Goal: Task Accomplishment & Management: Manage account settings

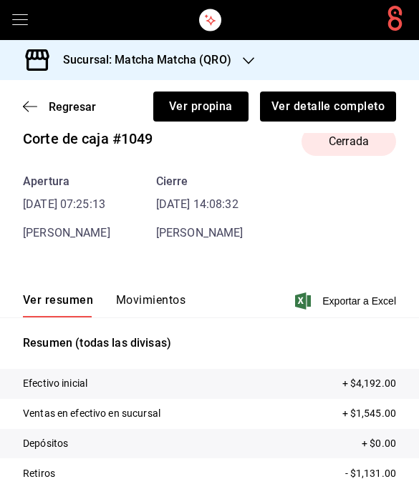
click at [18, 114] on div "Regresar Ver propina Ver detalle completo" at bounding box center [209, 106] width 419 height 53
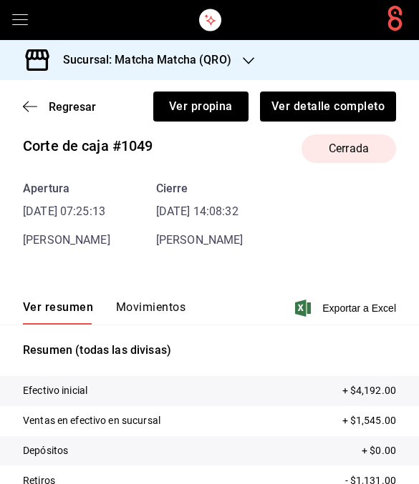
scroll to position [19, 0]
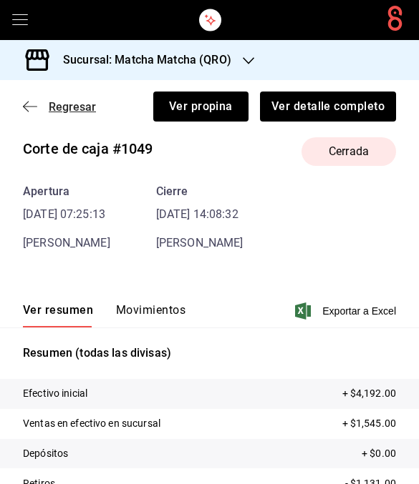
click at [33, 101] on icon "button" at bounding box center [30, 106] width 14 height 13
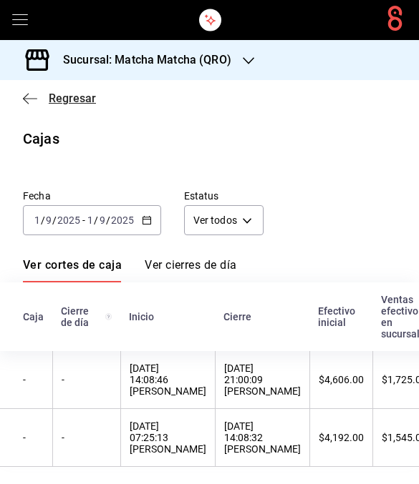
click at [31, 101] on icon "button" at bounding box center [30, 98] width 14 height 13
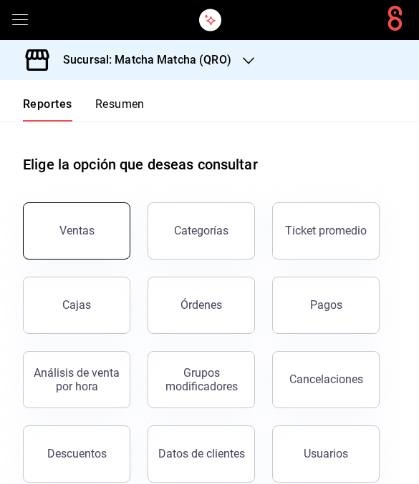
click at [96, 225] on button "Ventas" at bounding box center [76, 230] width 107 height 57
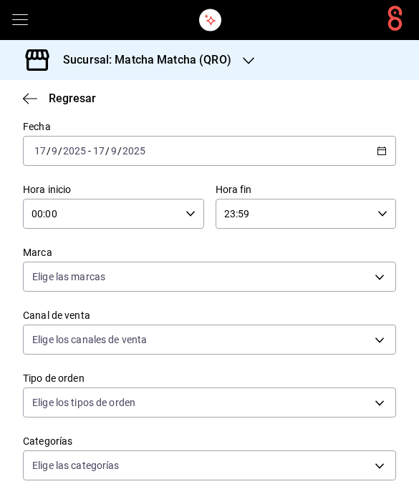
scroll to position [73, 0]
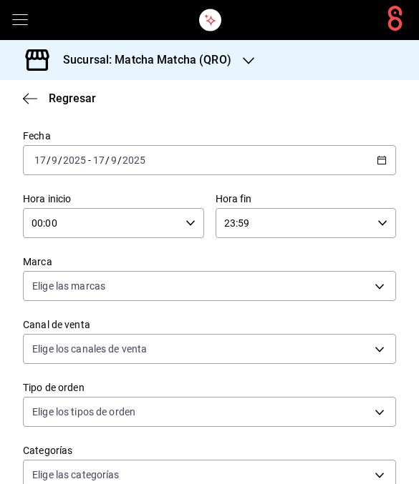
click at [386, 158] on \(Stroke\) "button" at bounding box center [381, 161] width 9 height 8
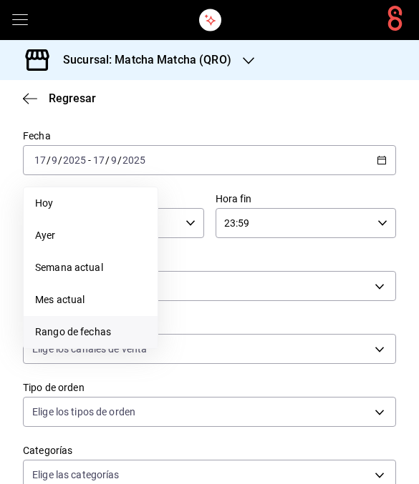
click at [125, 328] on span "Rango de fechas" at bounding box center [90, 332] width 111 height 15
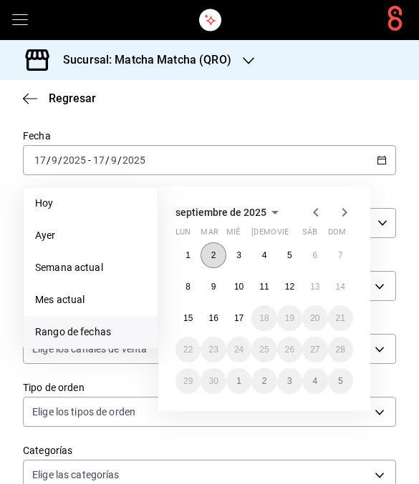
click at [220, 249] on button "2" at bounding box center [212, 256] width 25 height 26
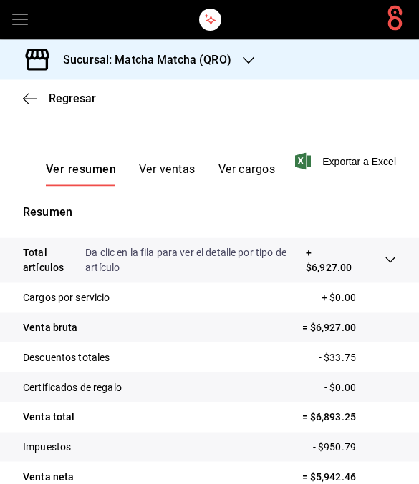
scroll to position [7, 0]
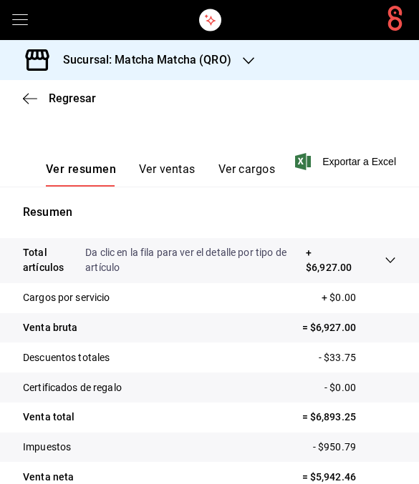
click at [199, 162] on div "Ver resumen Ver ventas Ver cargos" at bounding box center [160, 174] width 229 height 24
click at [183, 171] on button "Ver ventas" at bounding box center [167, 174] width 57 height 24
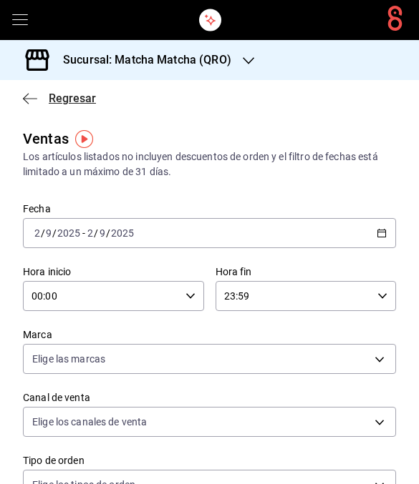
click at [42, 104] on span "Regresar" at bounding box center [59, 99] width 73 height 14
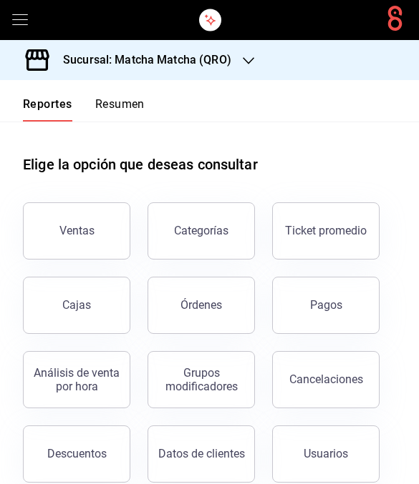
click at [116, 107] on button "Resumen" at bounding box center [119, 109] width 49 height 24
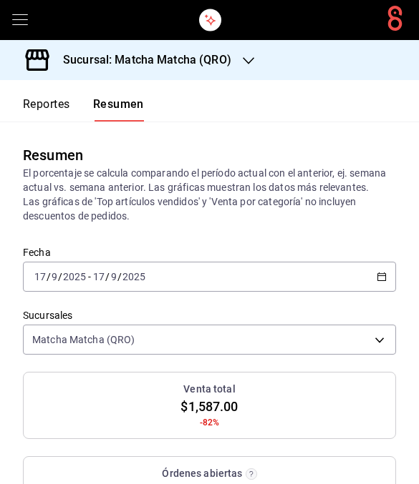
click at [381, 280] on \(Stroke\) "button" at bounding box center [381, 277] width 9 height 8
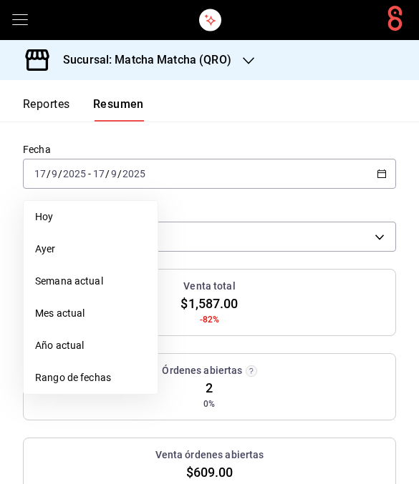
scroll to position [107, 0]
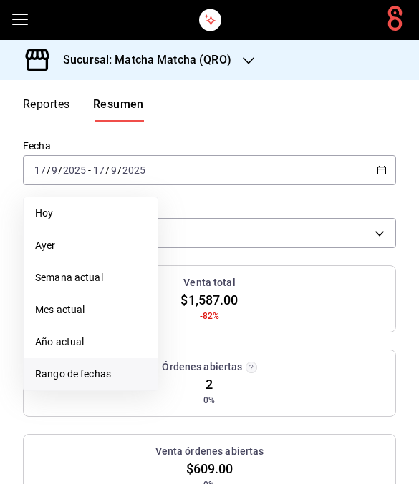
click at [121, 372] on span "Rango de fechas" at bounding box center [90, 374] width 111 height 15
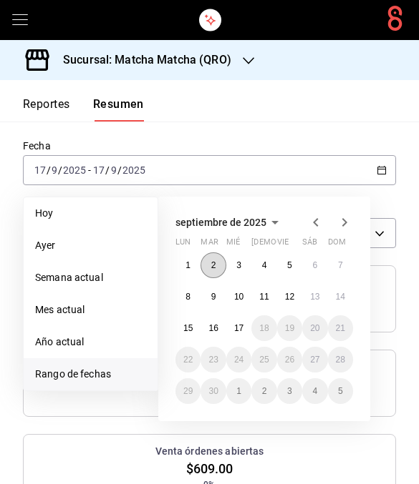
click at [216, 266] on abbr "2" at bounding box center [213, 265] width 5 height 10
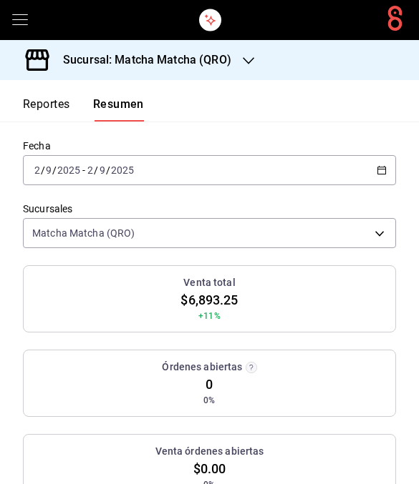
click at [384, 169] on icon "button" at bounding box center [381, 170] width 10 height 10
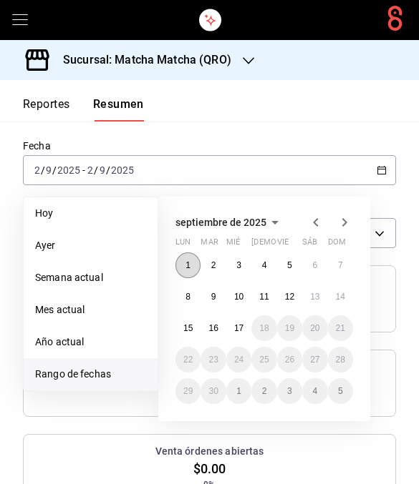
click at [190, 263] on abbr "1" at bounding box center [187, 265] width 5 height 10
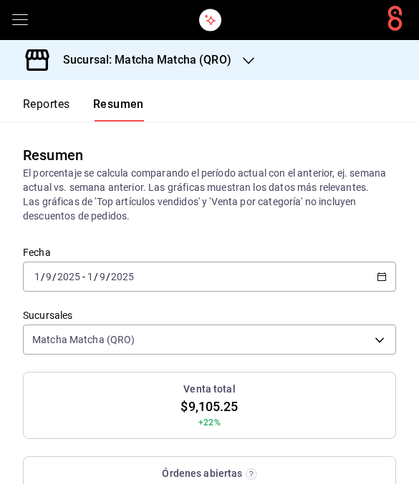
scroll to position [0, 0]
click at [382, 280] on icon "button" at bounding box center [381, 277] width 10 height 10
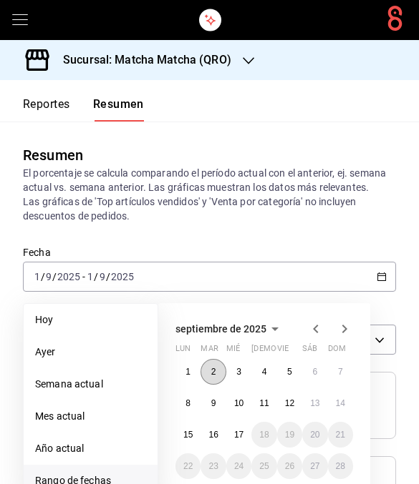
click at [220, 373] on button "2" at bounding box center [212, 372] width 25 height 26
click at [220, 372] on button "2" at bounding box center [212, 372] width 25 height 26
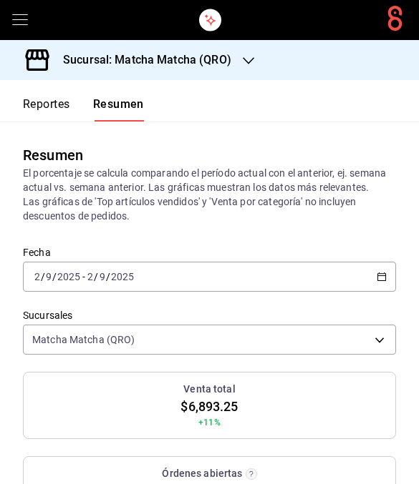
click at [385, 276] on \(Stroke\) "button" at bounding box center [382, 275] width 8 height 1
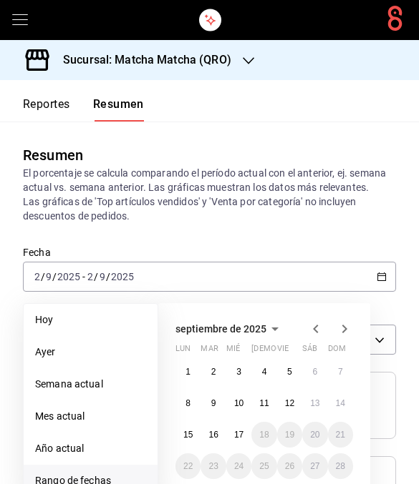
click at [238, 370] on abbr "3" at bounding box center [238, 372] width 5 height 10
click at [238, 369] on abbr "3" at bounding box center [238, 372] width 5 height 10
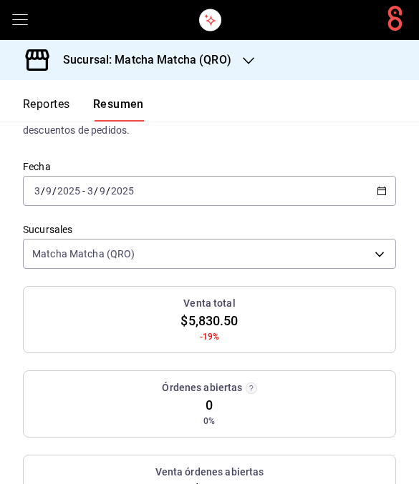
scroll to position [51, 0]
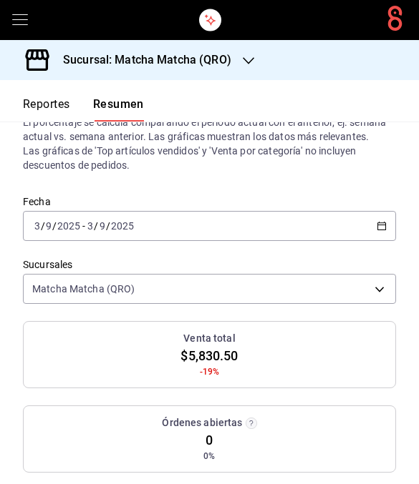
click at [383, 223] on \(Stroke\) "button" at bounding box center [381, 227] width 9 height 8
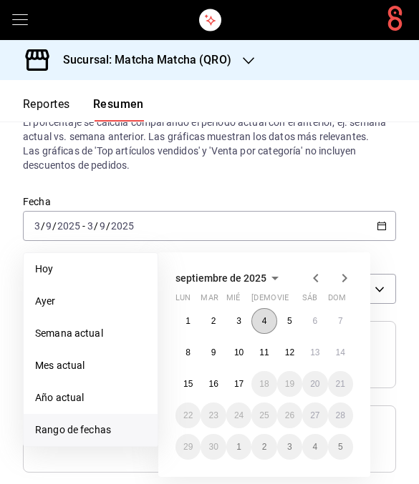
click at [267, 321] on abbr "4" at bounding box center [264, 321] width 5 height 10
click at [266, 320] on abbr "4" at bounding box center [264, 321] width 5 height 10
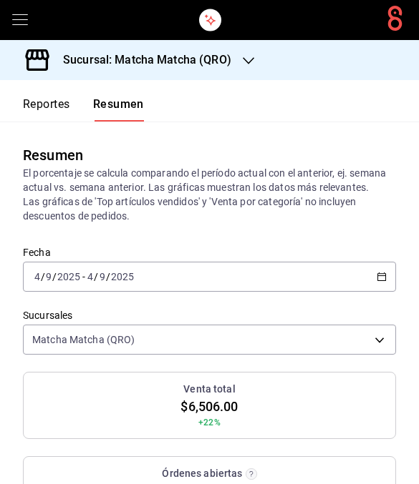
scroll to position [0, 0]
click at [386, 273] on icon "button" at bounding box center [381, 277] width 10 height 10
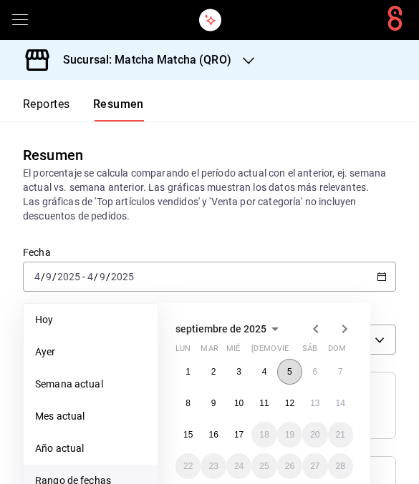
click at [288, 374] on abbr "5" at bounding box center [289, 372] width 5 height 10
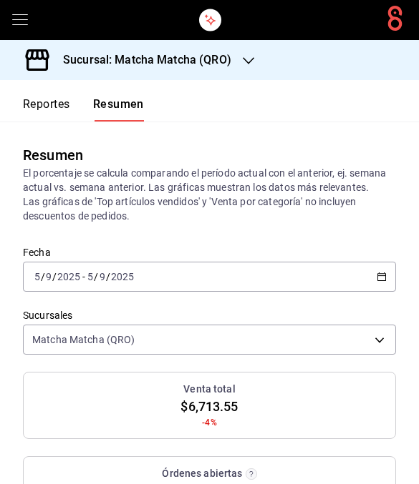
click at [379, 280] on icon "button" at bounding box center [381, 277] width 10 height 10
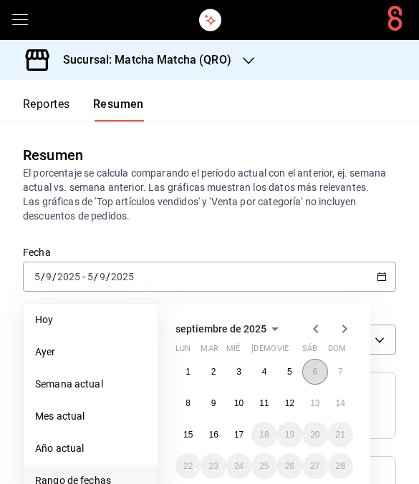
click at [319, 374] on button "6" at bounding box center [314, 372] width 25 height 26
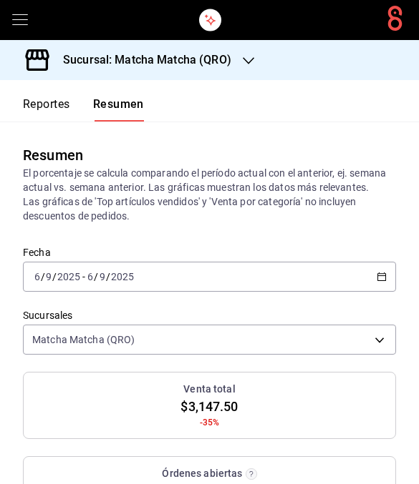
click at [386, 277] on \(Stroke\) "button" at bounding box center [381, 277] width 9 height 8
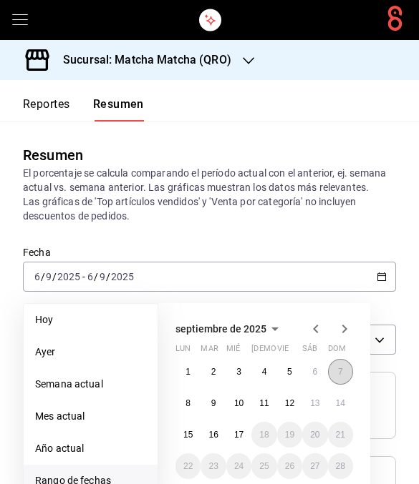
click at [342, 370] on abbr "7" at bounding box center [340, 372] width 5 height 10
click at [342, 369] on abbr "7" at bounding box center [340, 372] width 5 height 10
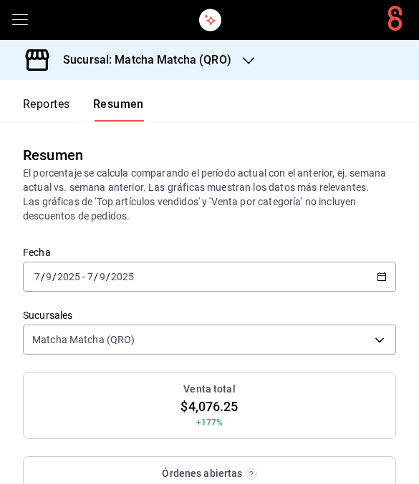
click at [383, 275] on icon "button" at bounding box center [381, 277] width 10 height 10
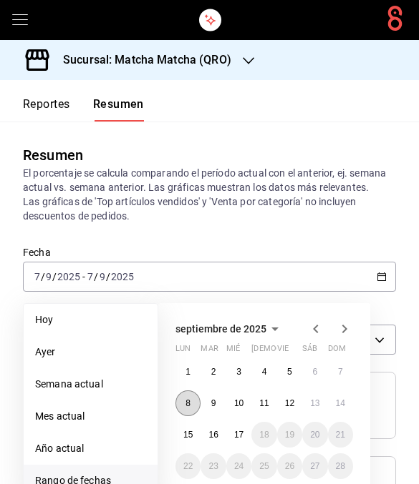
click at [191, 404] on button "8" at bounding box center [187, 404] width 25 height 26
click at [190, 404] on abbr "8" at bounding box center [187, 404] width 5 height 10
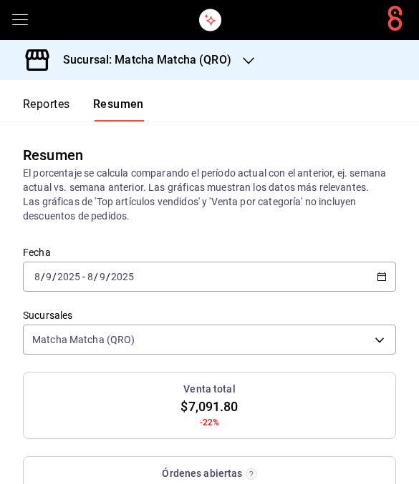
click at [379, 280] on \(Stroke\) "button" at bounding box center [381, 277] width 9 height 8
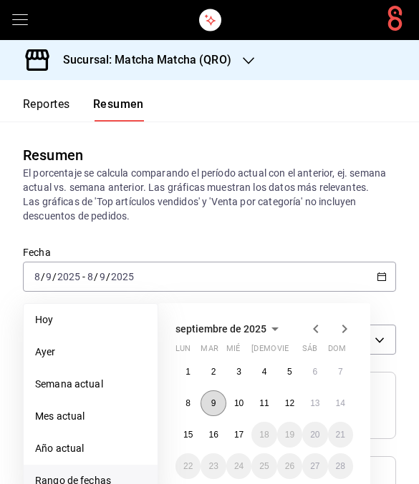
click at [213, 405] on abbr "9" at bounding box center [213, 404] width 5 height 10
click at [376, 218] on p "El porcentaje se calcula comparando el período actual con el anterior, ej. sema…" at bounding box center [209, 194] width 373 height 57
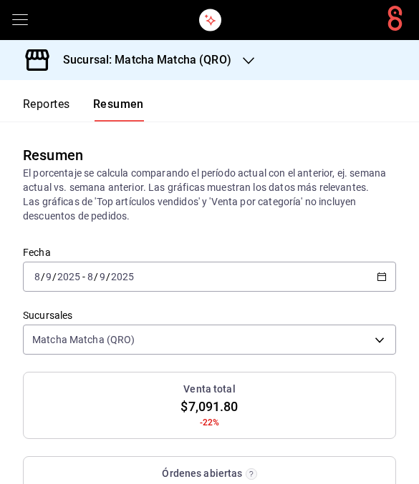
click at [384, 276] on \(Stroke\) "button" at bounding box center [382, 275] width 8 height 1
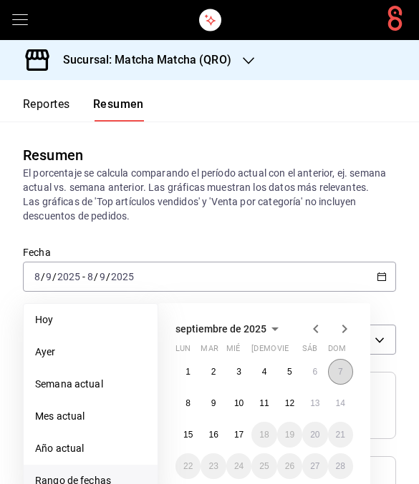
click at [340, 371] on abbr "7" at bounding box center [340, 372] width 5 height 10
click at [339, 371] on abbr "7" at bounding box center [340, 372] width 5 height 10
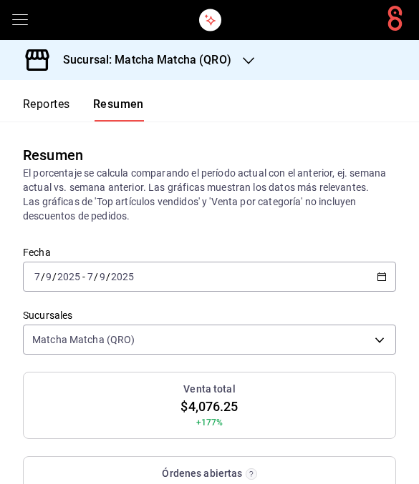
click at [382, 281] on \(Stroke\) "button" at bounding box center [381, 277] width 9 height 8
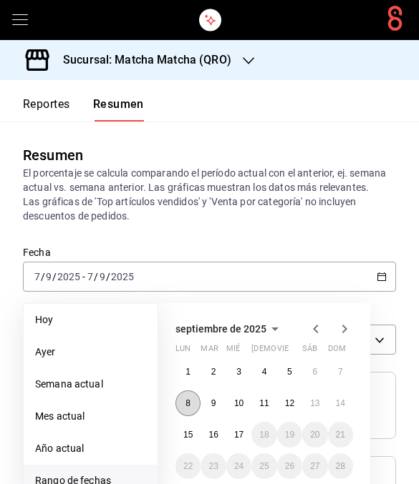
click at [186, 402] on abbr "8" at bounding box center [187, 404] width 5 height 10
click at [186, 401] on abbr "8" at bounding box center [187, 404] width 5 height 10
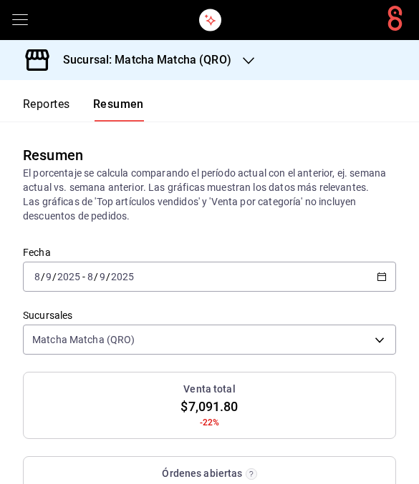
click at [382, 277] on icon "button" at bounding box center [381, 277] width 10 height 10
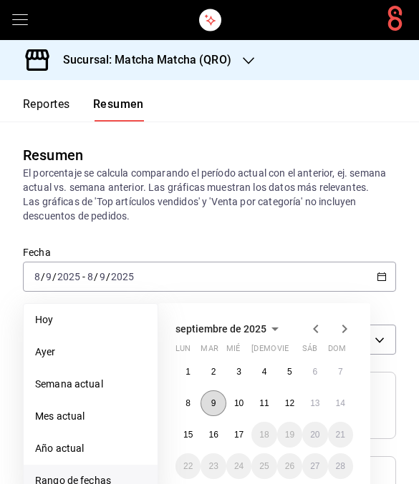
click at [212, 406] on abbr "9" at bounding box center [213, 404] width 5 height 10
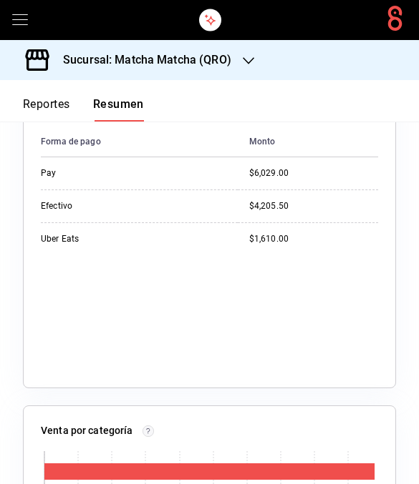
scroll to position [1108, 0]
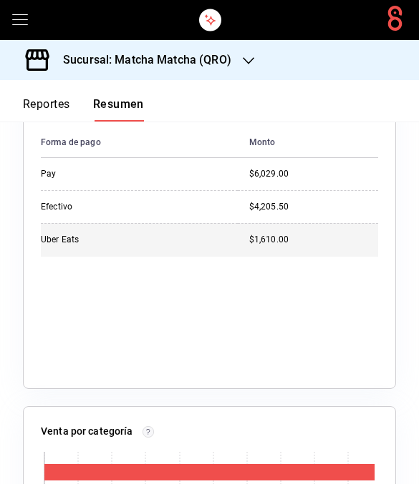
click at [362, 243] on div "$1,610.00" at bounding box center [313, 240] width 129 height 12
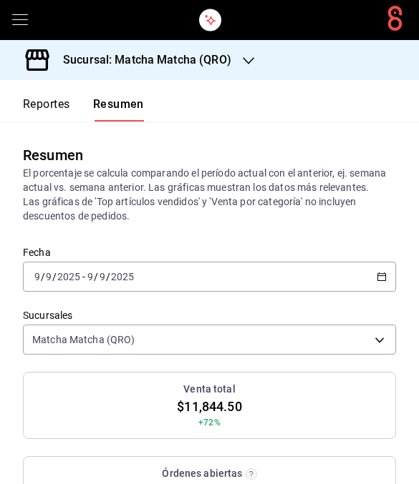
scroll to position [0, 0]
click at [379, 279] on icon "button" at bounding box center [381, 277] width 10 height 10
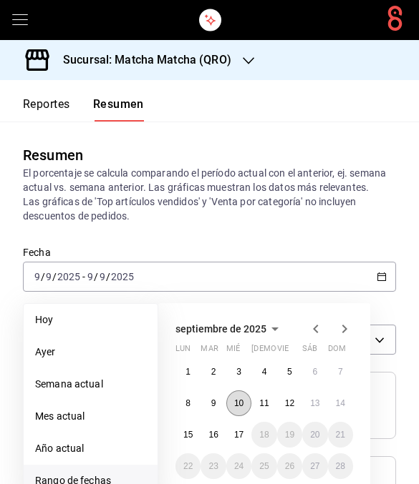
click at [240, 406] on abbr "10" at bounding box center [238, 404] width 9 height 10
click at [240, 405] on abbr "10" at bounding box center [238, 404] width 9 height 10
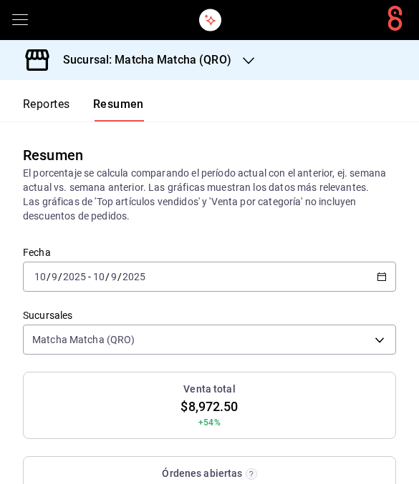
click at [379, 275] on icon "button" at bounding box center [381, 277] width 10 height 10
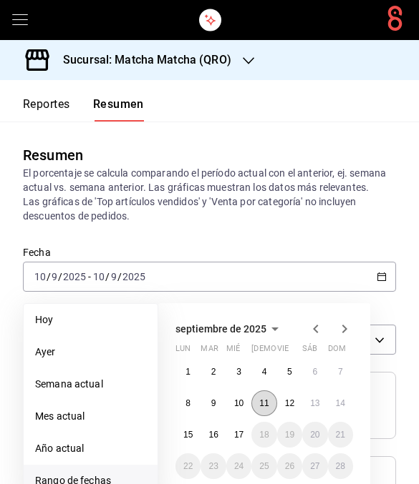
click at [265, 404] on abbr "11" at bounding box center [263, 404] width 9 height 10
click at [264, 404] on abbr "11" at bounding box center [263, 404] width 9 height 10
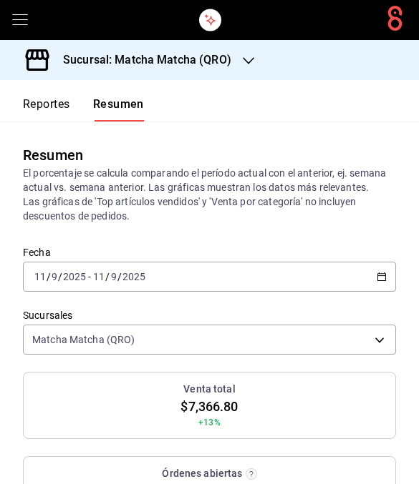
click at [384, 279] on icon "button" at bounding box center [381, 277] width 10 height 10
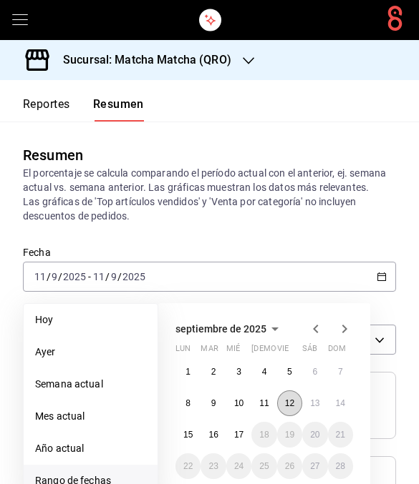
click at [296, 406] on button "12" at bounding box center [289, 404] width 25 height 26
click at [295, 406] on button "12" at bounding box center [289, 404] width 25 height 26
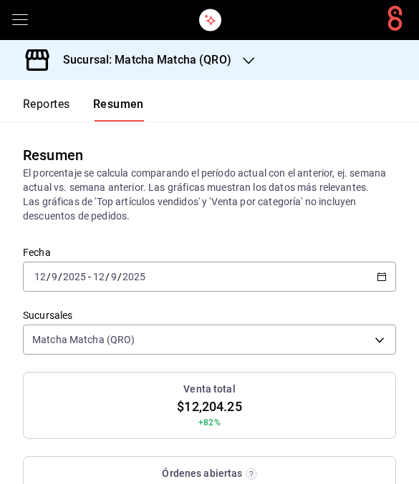
click at [384, 280] on icon "button" at bounding box center [381, 277] width 10 height 10
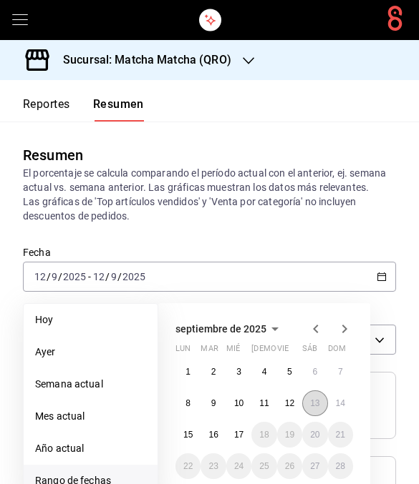
click at [316, 405] on abbr "13" at bounding box center [314, 404] width 9 height 10
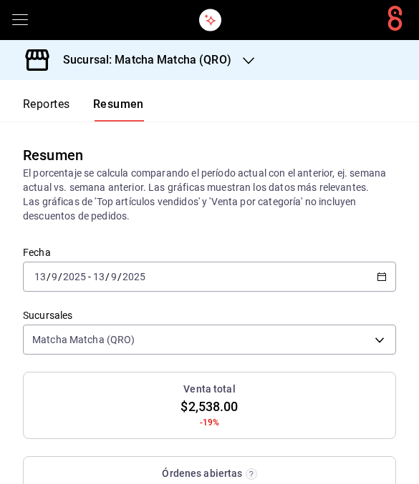
click at [389, 273] on div "[DATE] [DATE] - [DATE] [DATE]" at bounding box center [209, 277] width 373 height 30
click at [386, 275] on \(Stroke\) "button" at bounding box center [381, 277] width 9 height 8
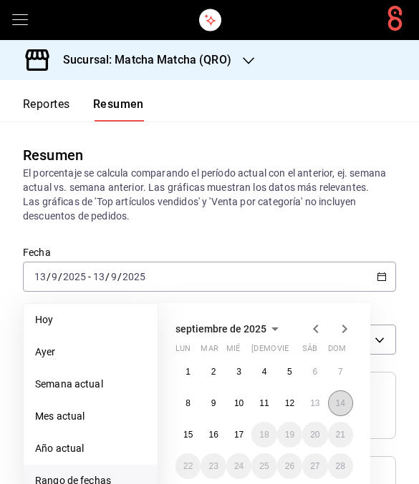
click at [338, 404] on abbr "14" at bounding box center [340, 404] width 9 height 10
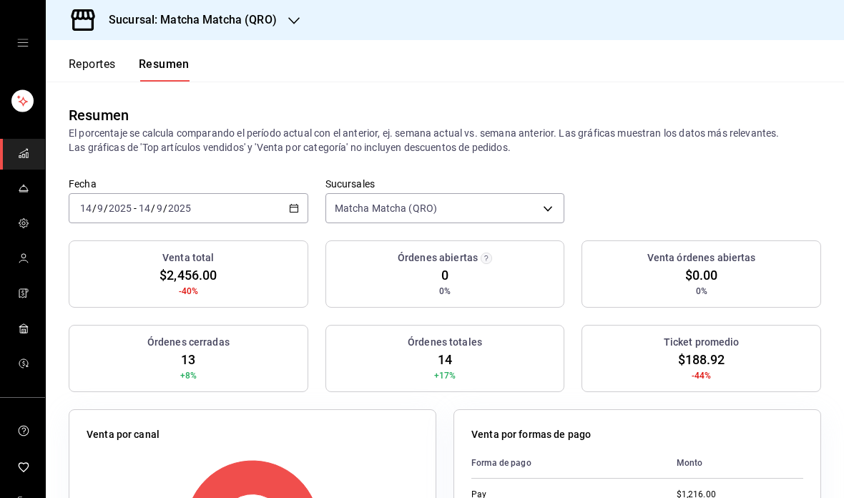
click at [270, 16] on h3 "Sucursal: Matcha Matcha (QRO)" at bounding box center [187, 19] width 180 height 17
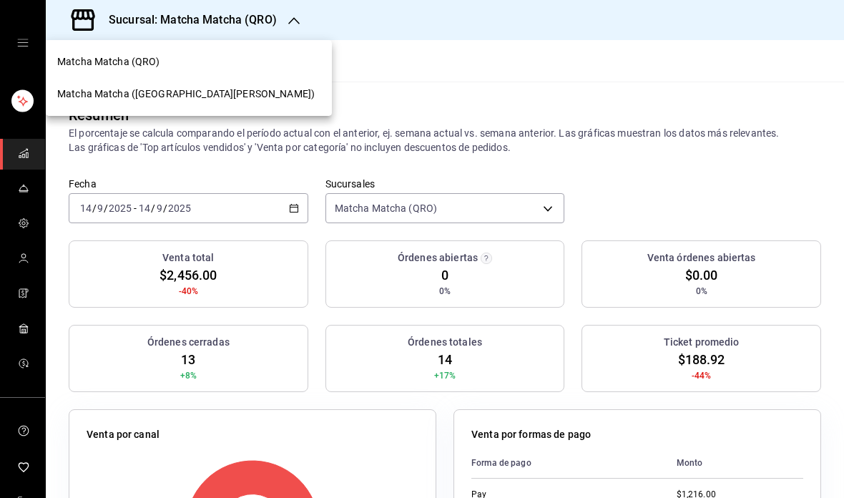
click at [210, 98] on div "Matcha Matcha ([GEOGRAPHIC_DATA][PERSON_NAME])" at bounding box center [188, 94] width 263 height 15
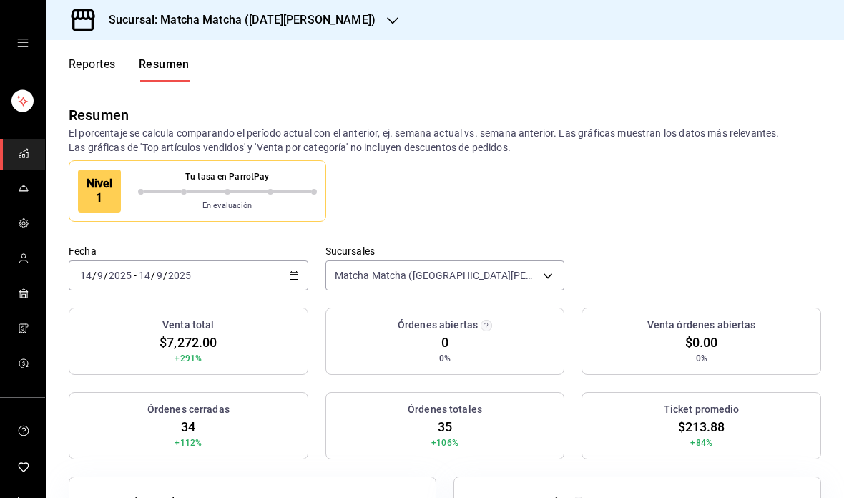
click at [17, 30] on div "mailbox folders" at bounding box center [22, 43] width 45 height 86
click at [23, 41] on icon "open drawer" at bounding box center [22, 42] width 11 height 11
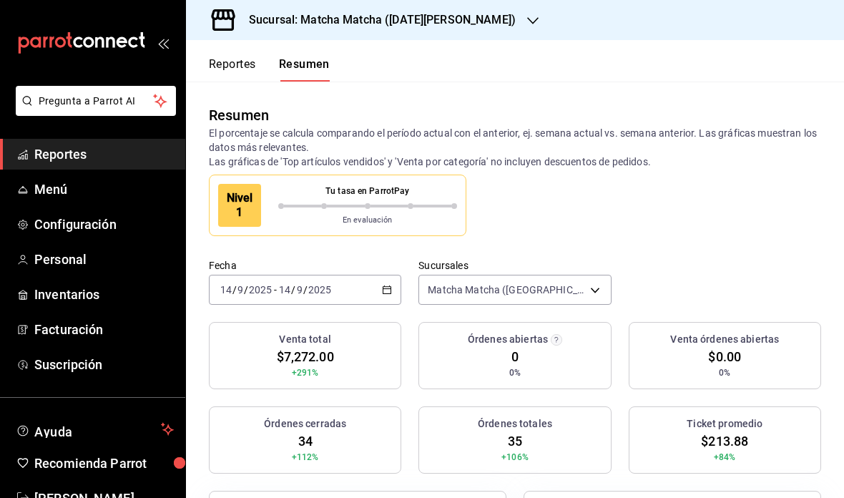
click at [391, 280] on div "[DATE] [DATE] - [DATE] [DATE]" at bounding box center [305, 290] width 192 height 30
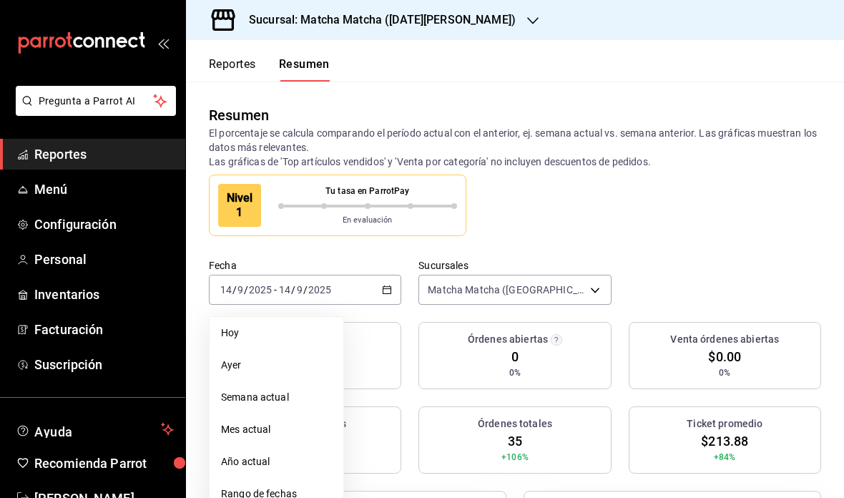
click at [321, 314] on div "Fecha [DATE] [DATE] - [DATE] [DATE] [PERSON_NAME] Semana actual Mes actual Año …" at bounding box center [515, 290] width 658 height 63
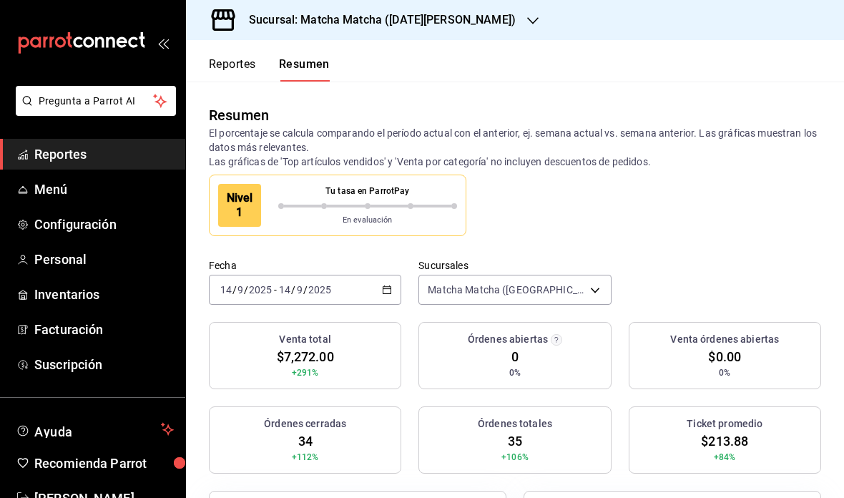
click at [387, 286] on icon "button" at bounding box center [387, 290] width 10 height 10
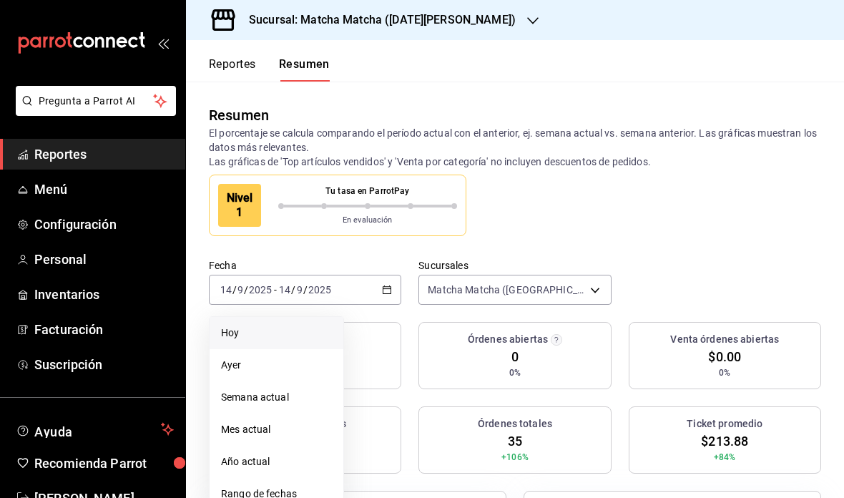
click at [317, 341] on li "Hoy" at bounding box center [277, 333] width 134 height 32
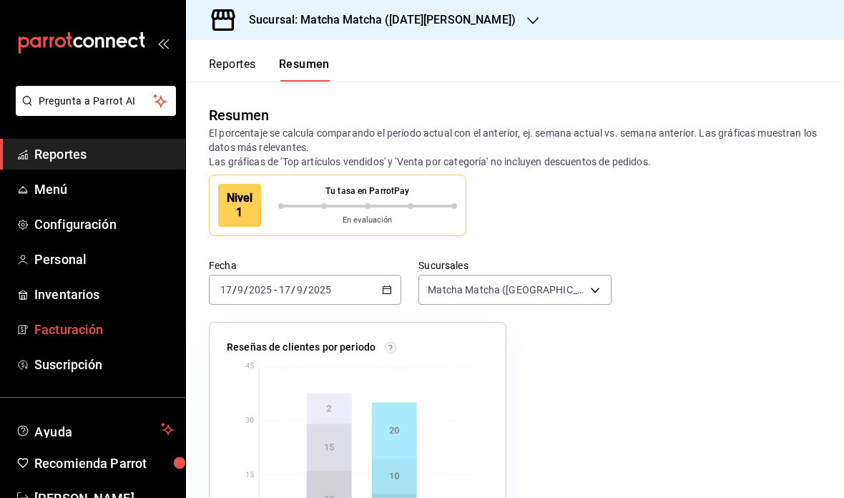
click at [145, 326] on span "Facturación" at bounding box center [104, 329] width 140 height 19
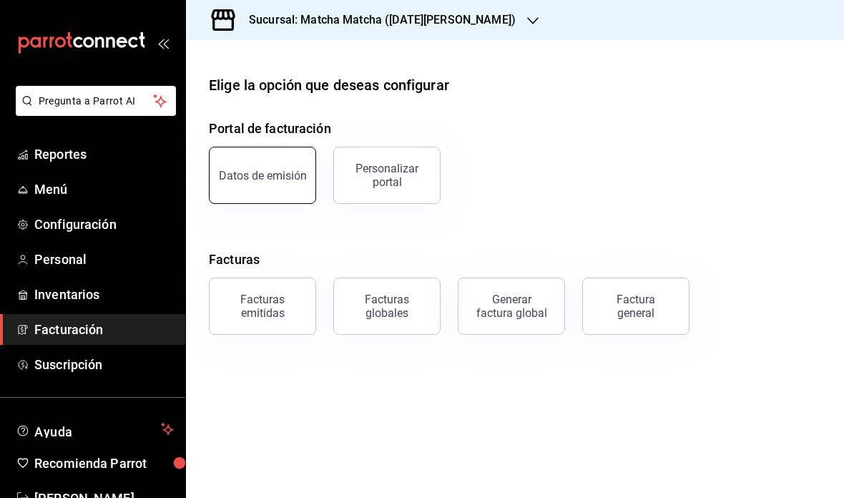
click at [292, 180] on div "Datos de emisión" at bounding box center [263, 176] width 88 height 14
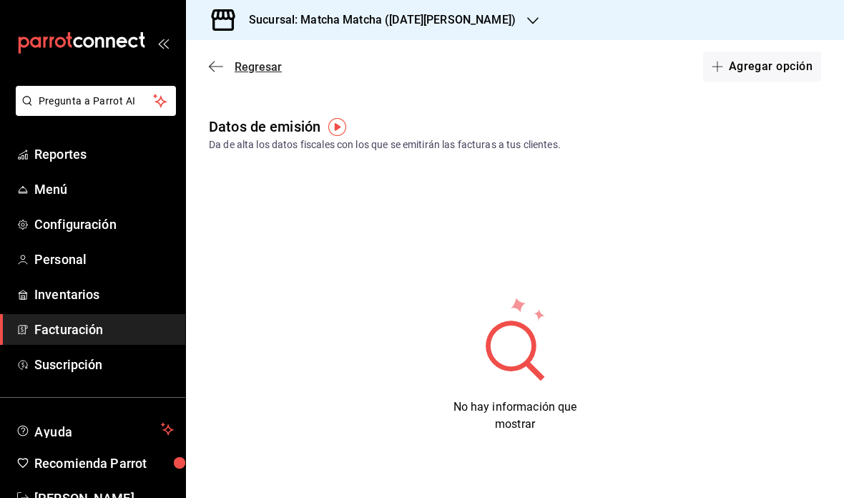
click at [213, 71] on icon "button" at bounding box center [216, 66] width 14 height 13
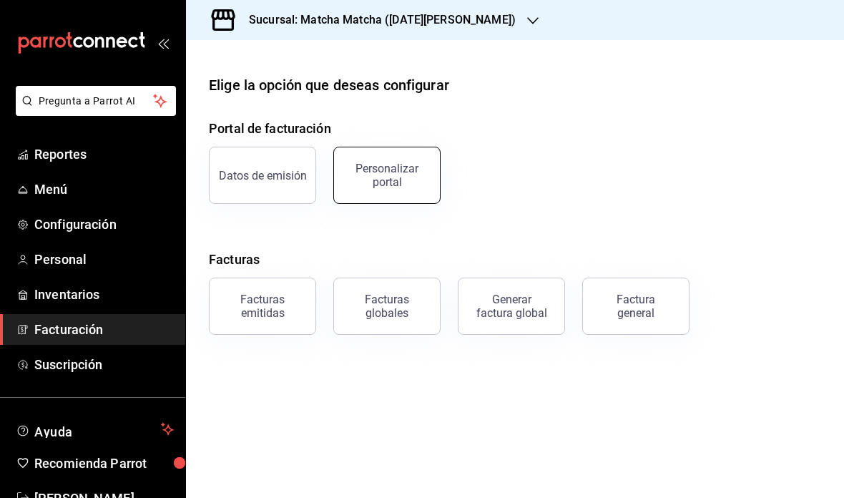
click at [419, 184] on div "Personalizar portal" at bounding box center [387, 175] width 89 height 27
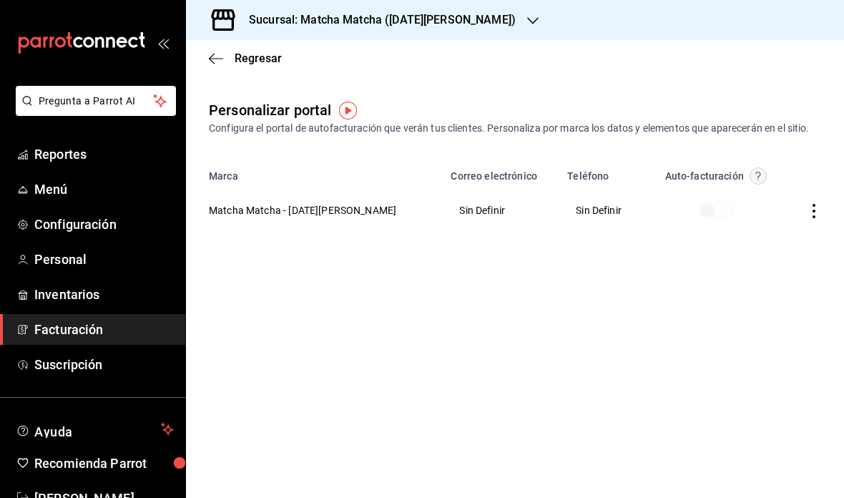
click at [205, 64] on div "Regresar" at bounding box center [515, 58] width 658 height 36
click at [212, 64] on icon "button" at bounding box center [216, 58] width 14 height 13
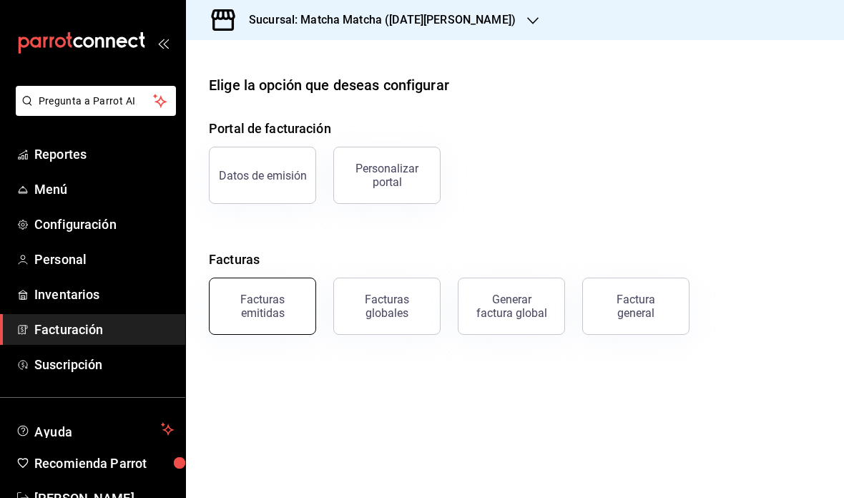
click at [271, 328] on button "Facturas emitidas" at bounding box center [262, 306] width 107 height 57
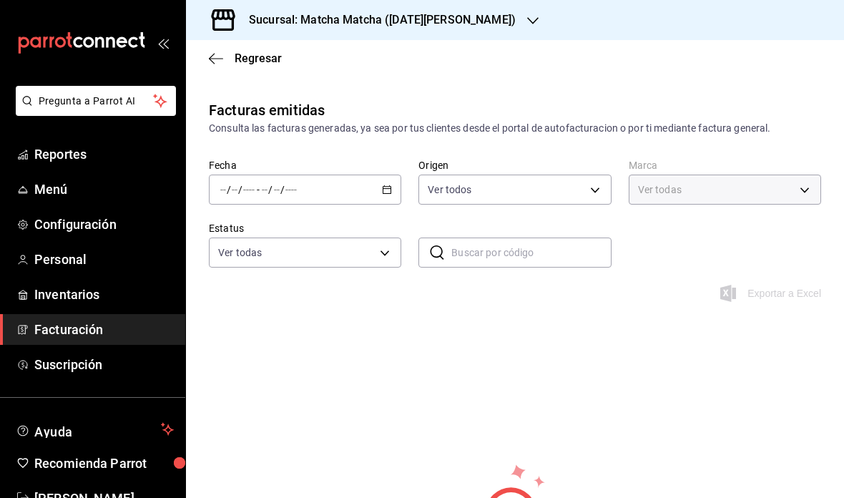
type input "a7029459-8f85-4974-8619-fc746f60f868"
click at [205, 62] on div "Regresar" at bounding box center [515, 58] width 658 height 36
click at [216, 64] on icon "button" at bounding box center [216, 58] width 14 height 13
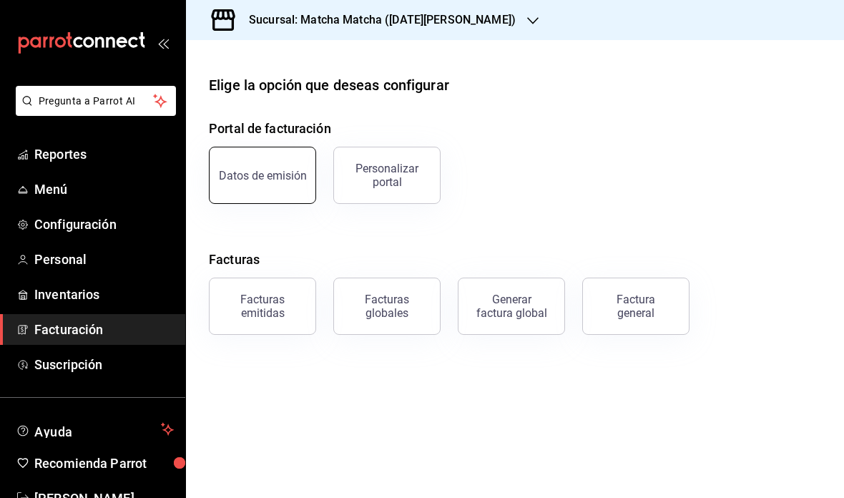
click at [258, 183] on button "Datos de emisión" at bounding box center [262, 175] width 107 height 57
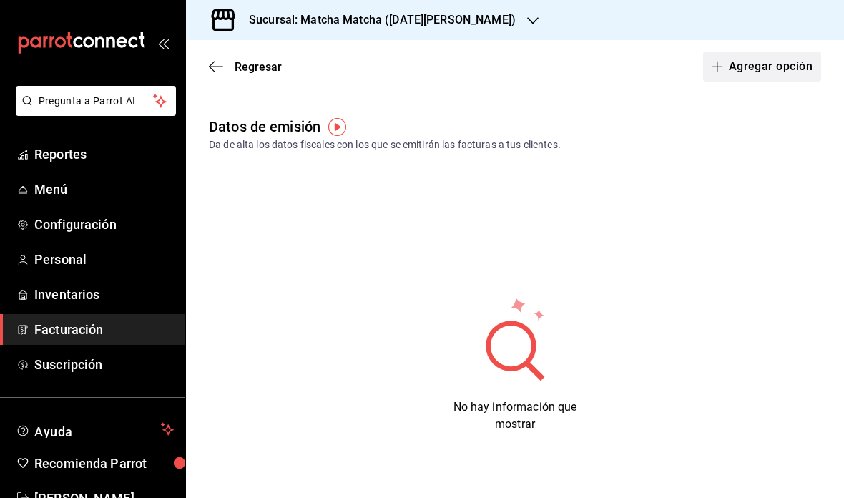
click at [784, 74] on button "Agregar opción" at bounding box center [762, 67] width 118 height 30
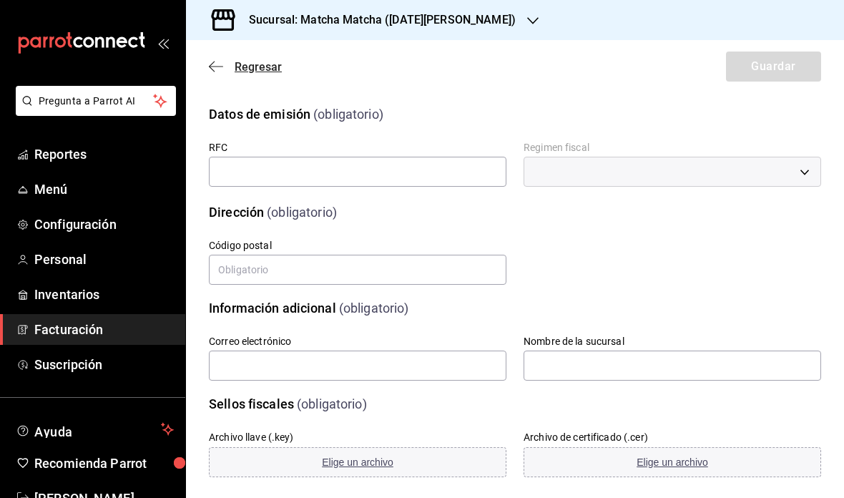
click at [211, 64] on icon "button" at bounding box center [212, 67] width 6 height 11
